Goal: Information Seeking & Learning: Find specific page/section

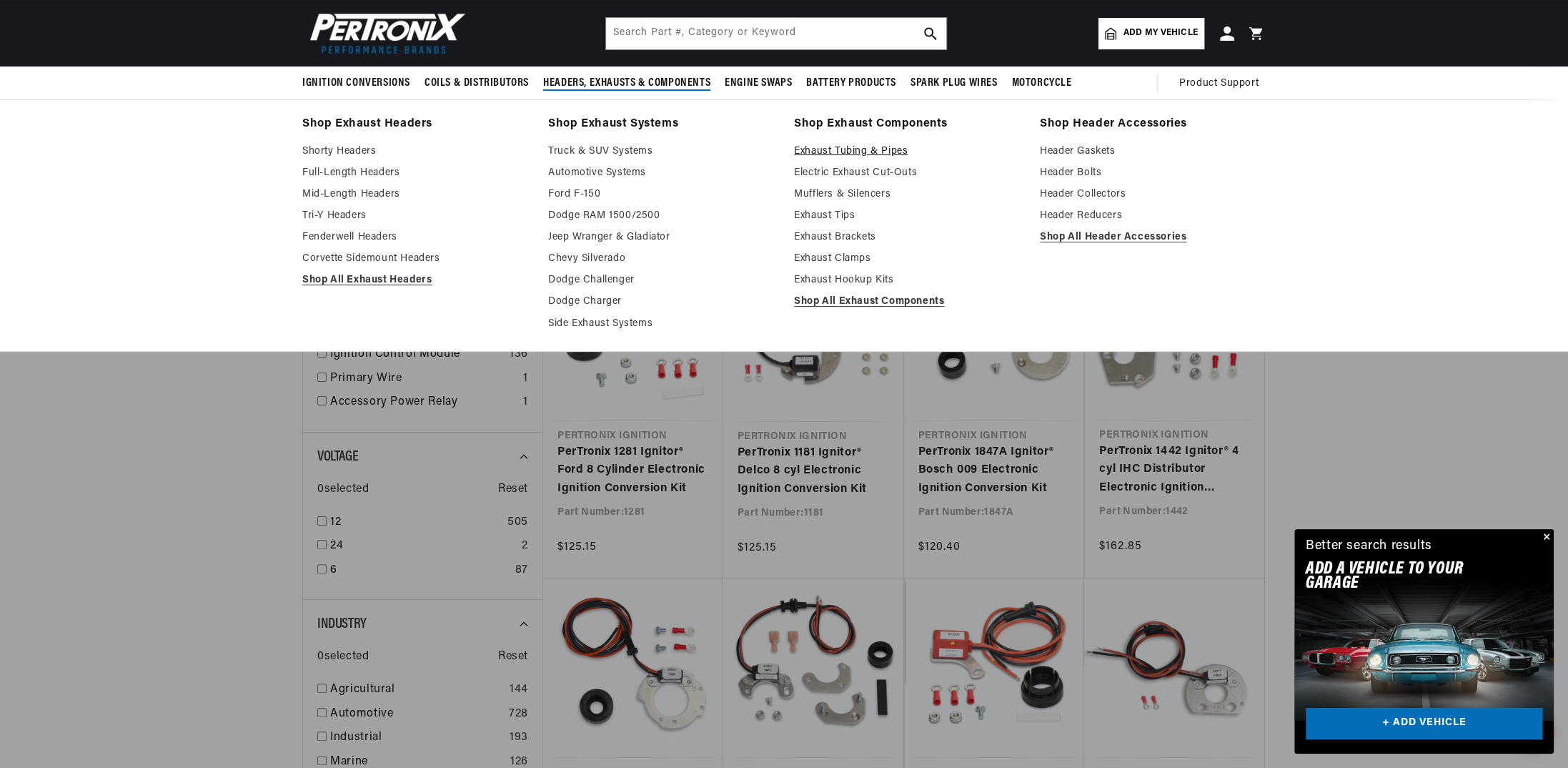
click at [843, 146] on link "Exhaust Tubing & Pipes" at bounding box center [907, 151] width 226 height 17
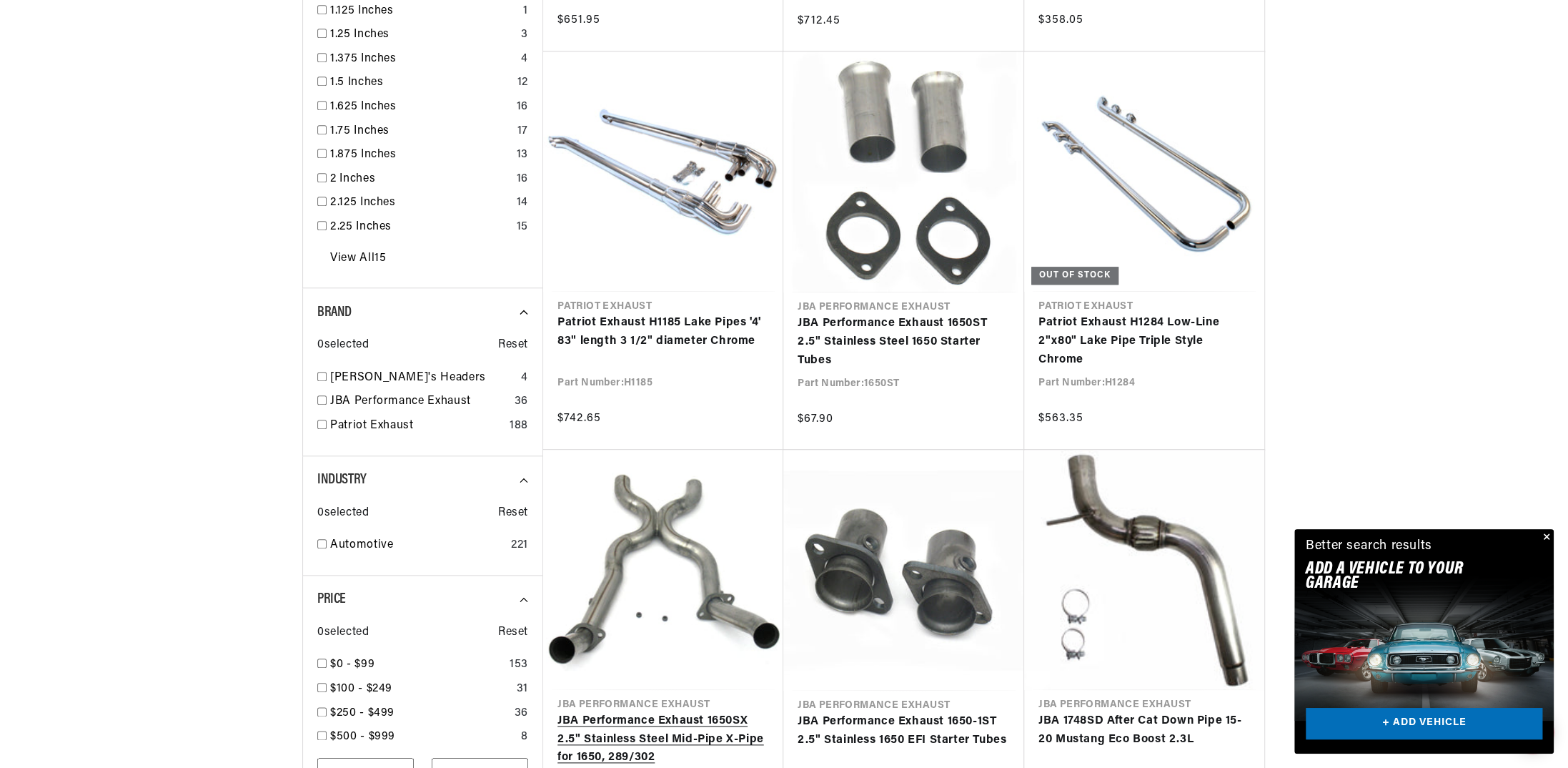
scroll to position [1412, 0]
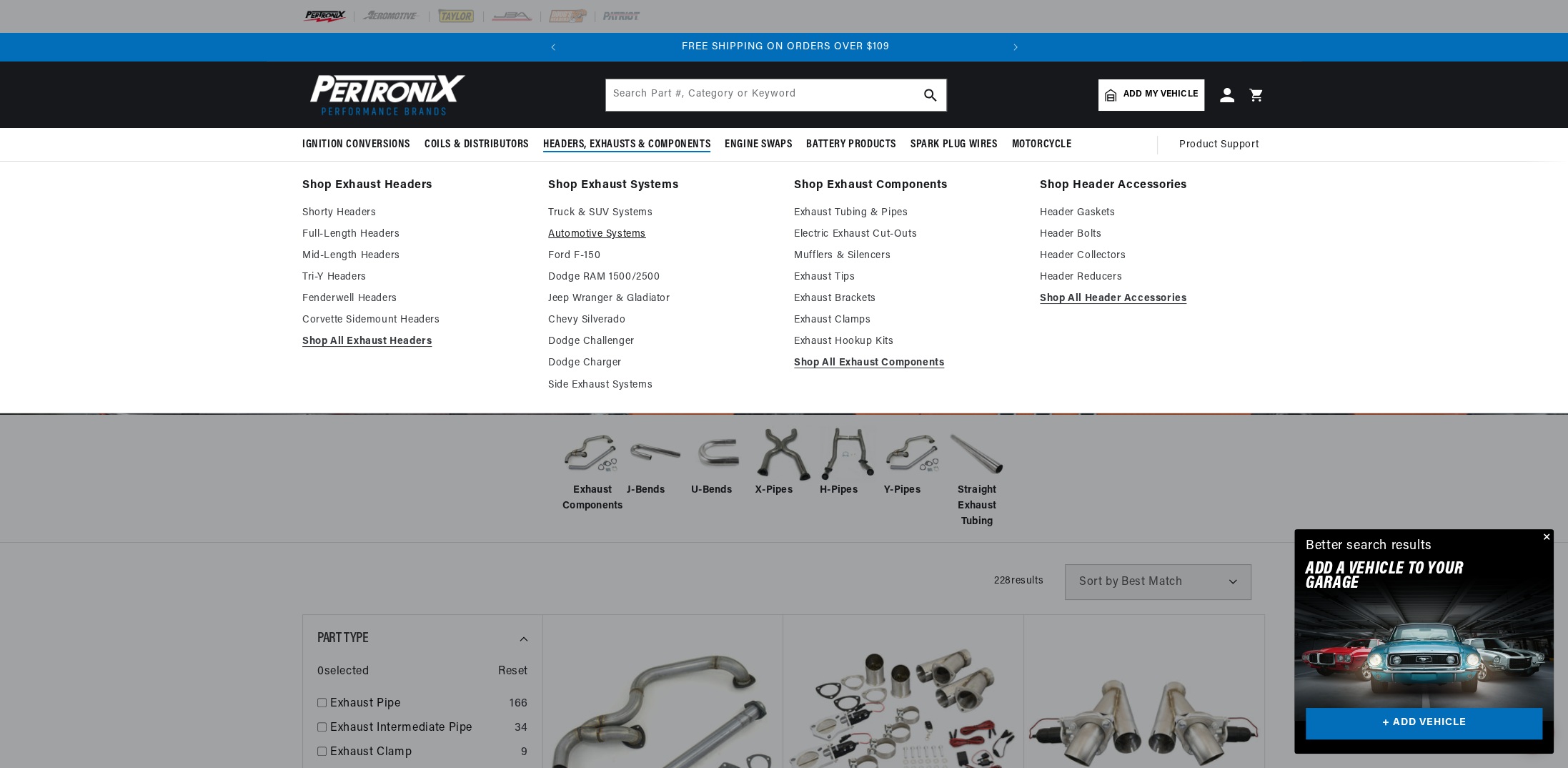
scroll to position [0, 433]
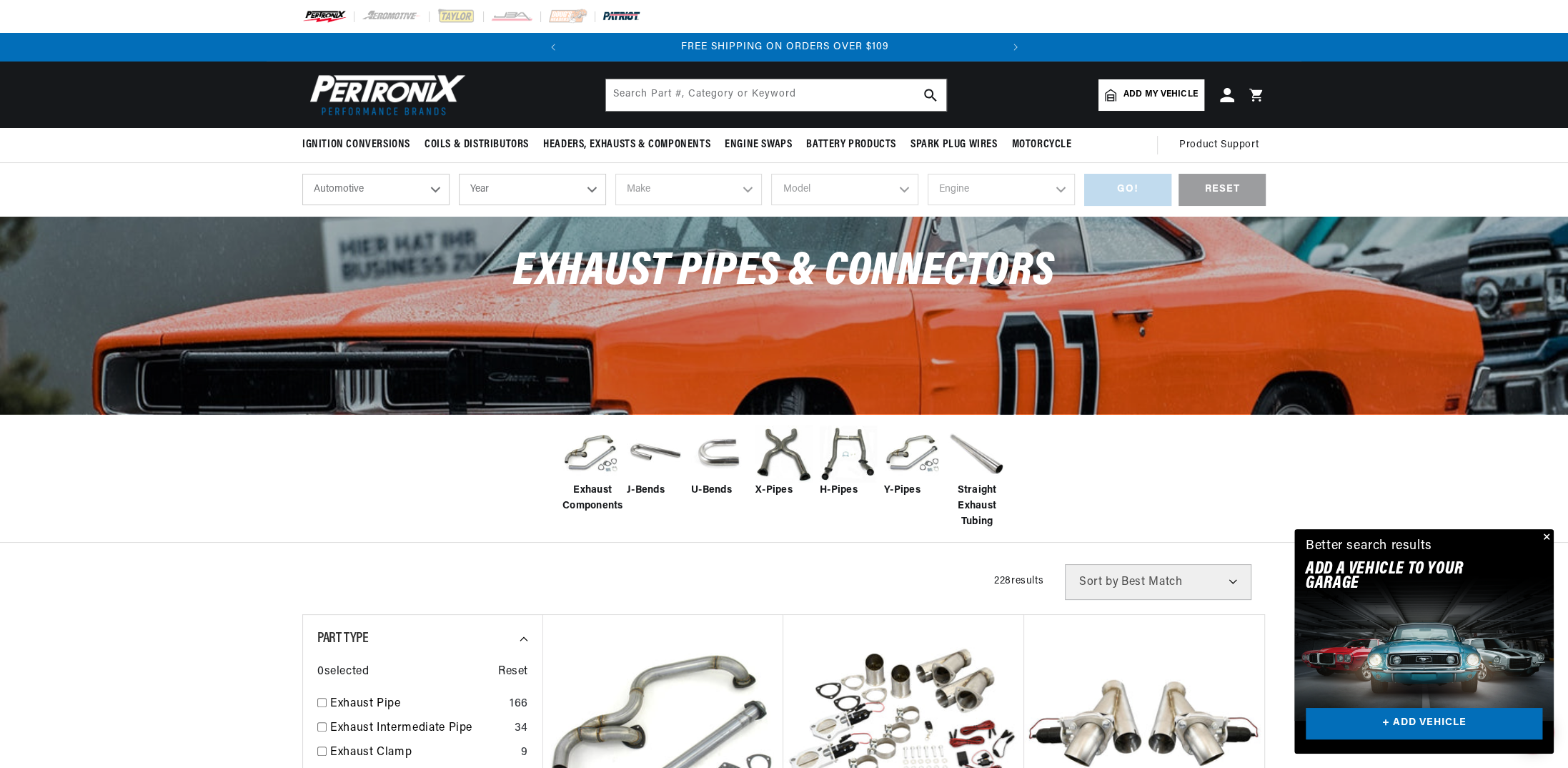
click at [620, 16] on img at bounding box center [621, 16] width 40 height 16
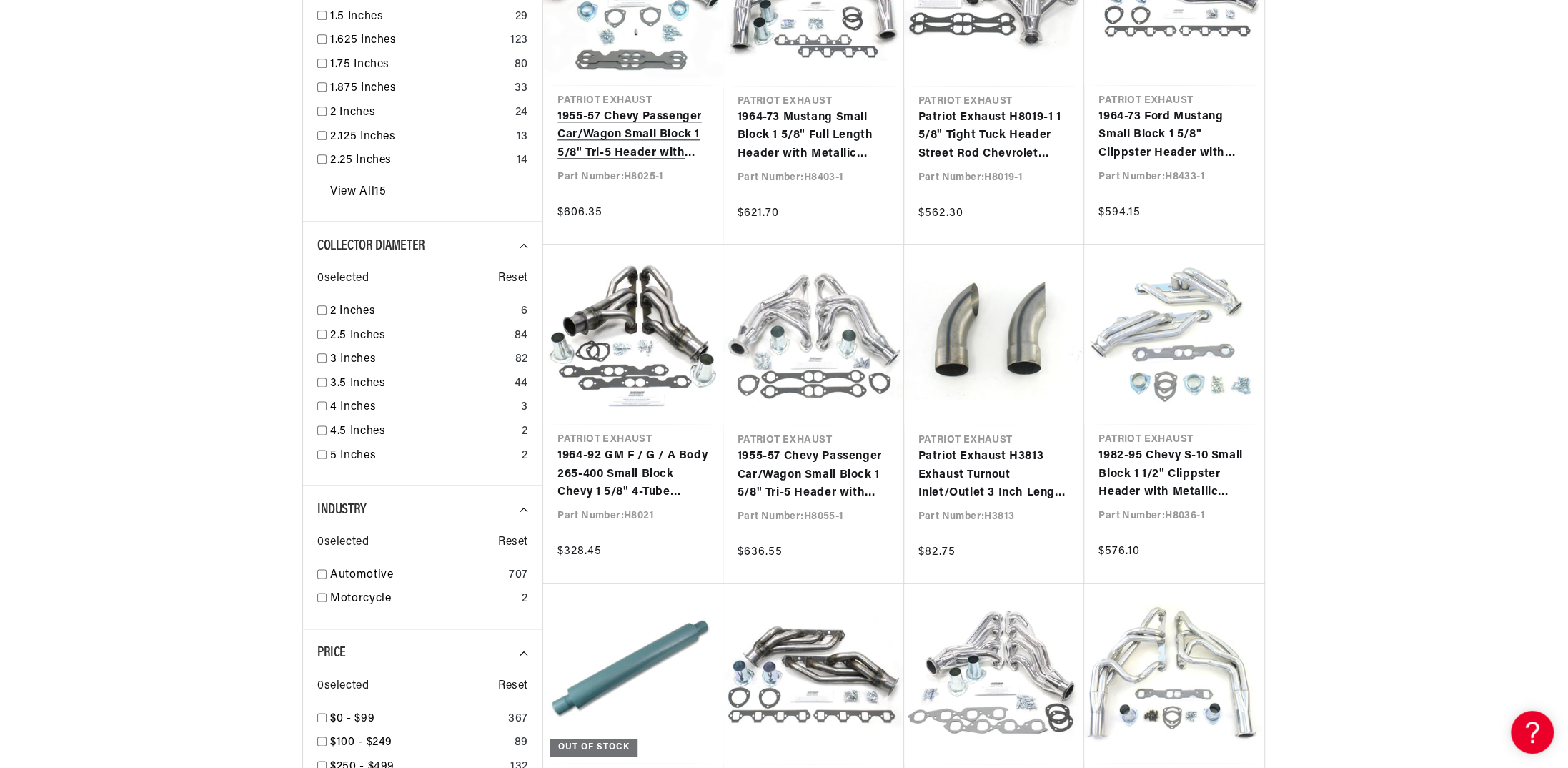
scroll to position [1715, 0]
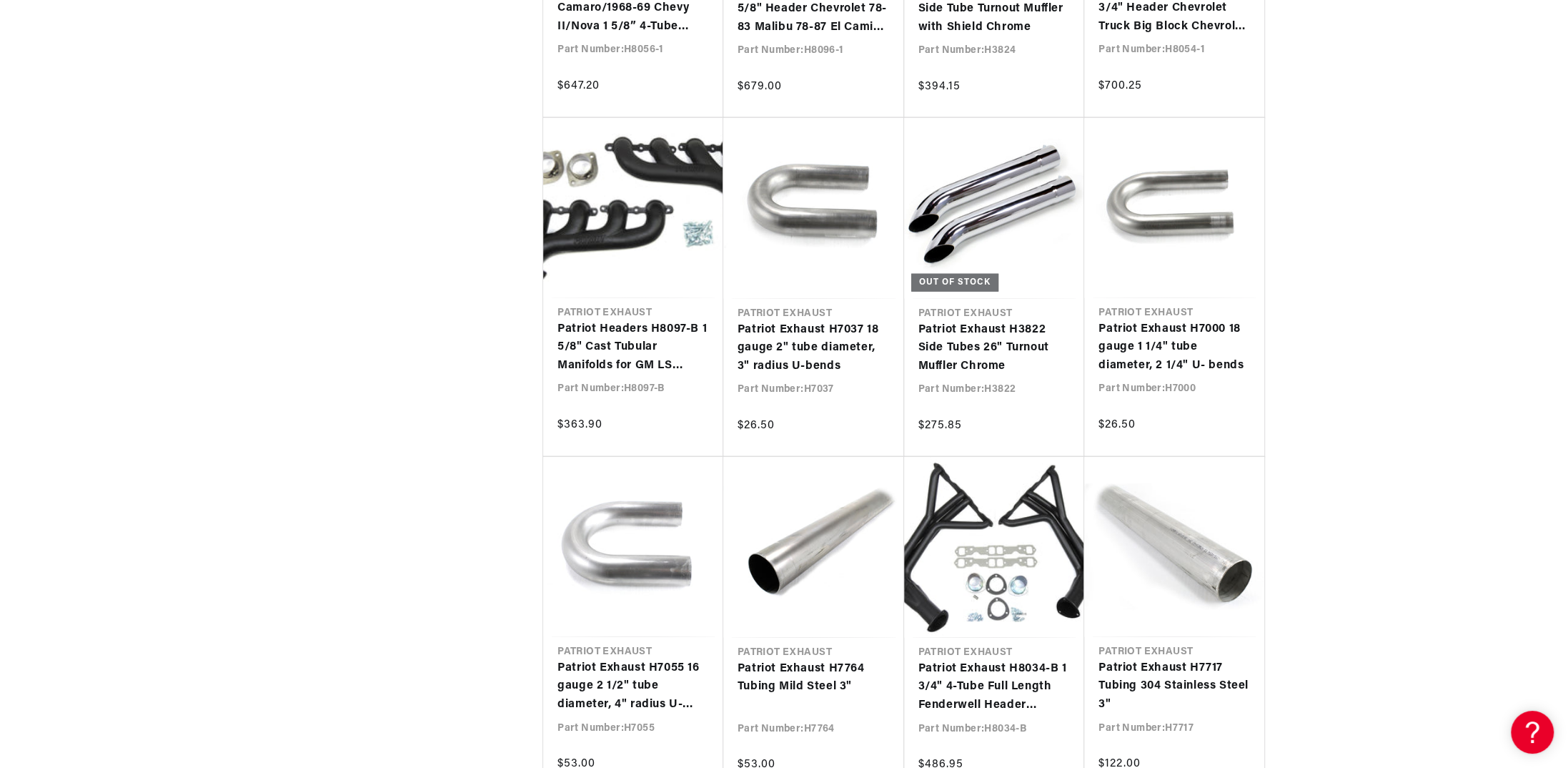
scroll to position [0, 433]
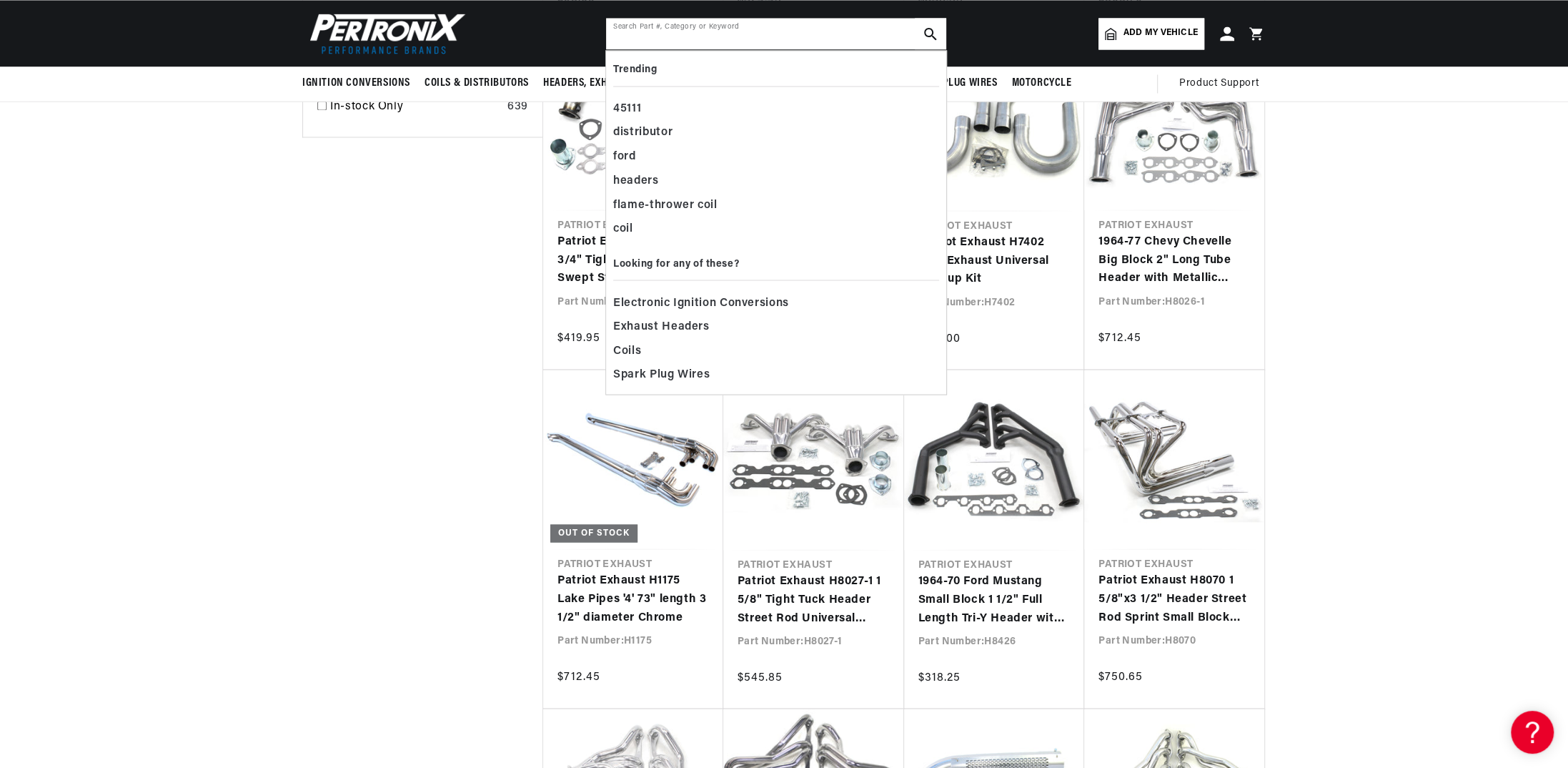
click at [688, 32] on input "text" at bounding box center [776, 34] width 340 height 31
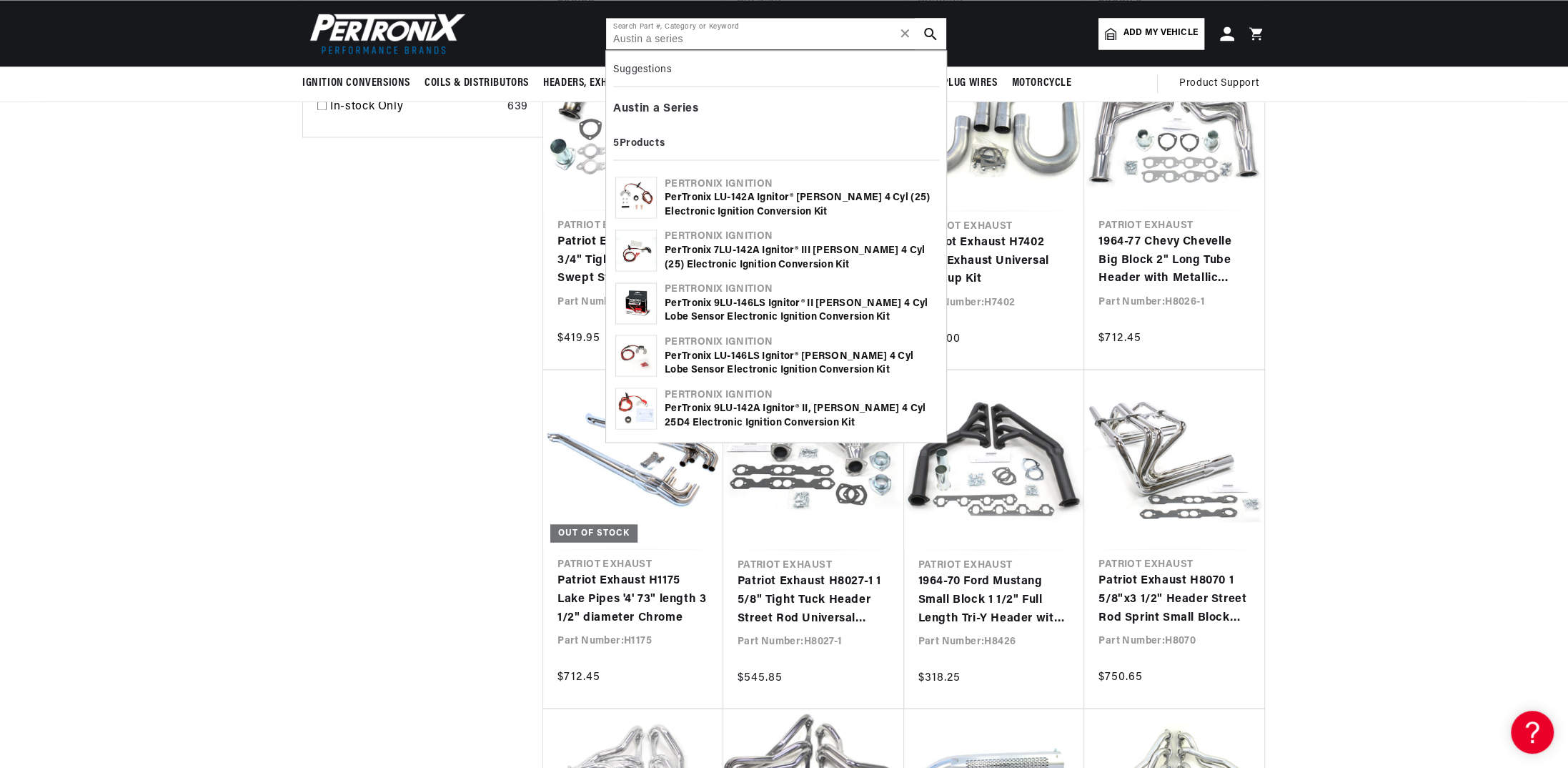
type input "Austin a series"
